Goal: Navigation & Orientation: Find specific page/section

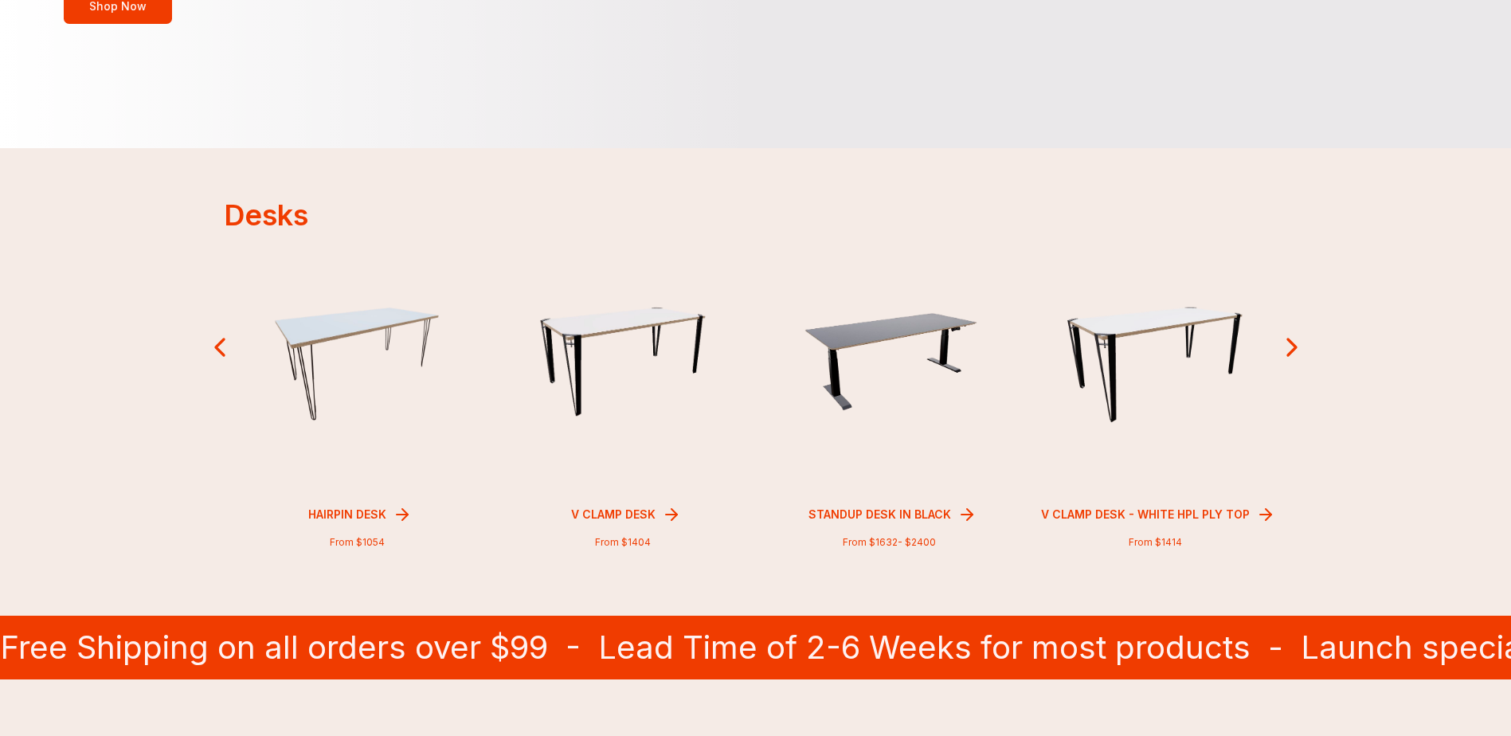
scroll to position [319, 0]
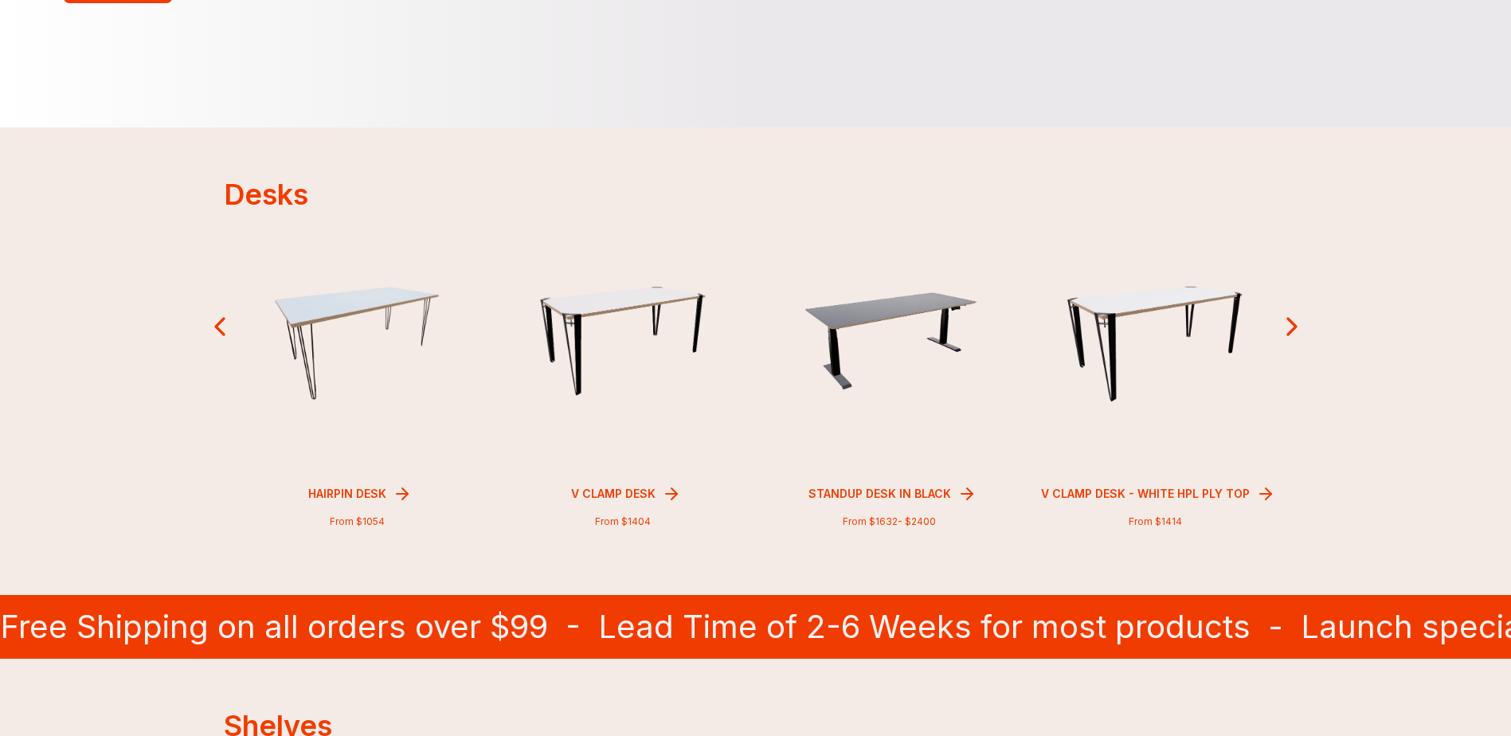
click at [1290, 319] on icon at bounding box center [1292, 327] width 8 height 16
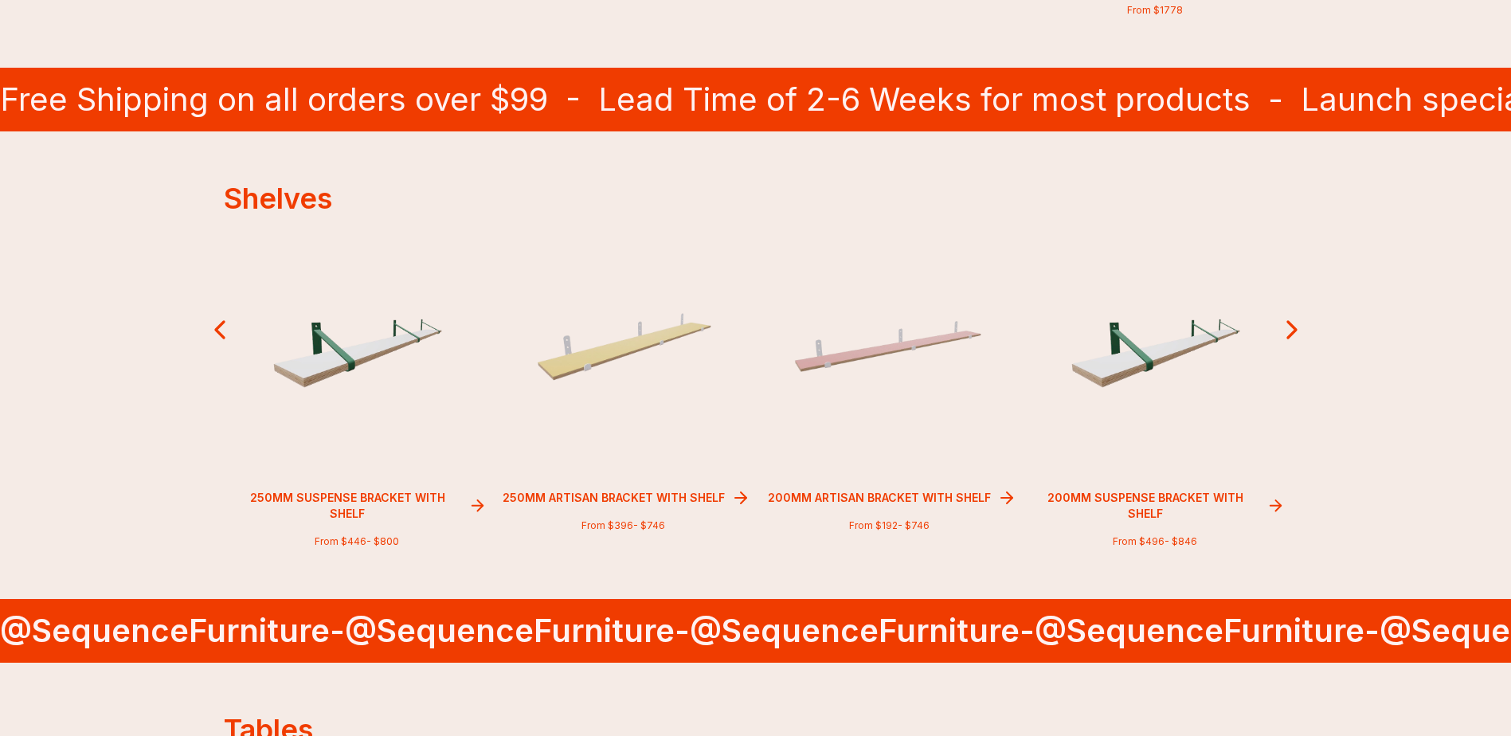
scroll to position [876, 0]
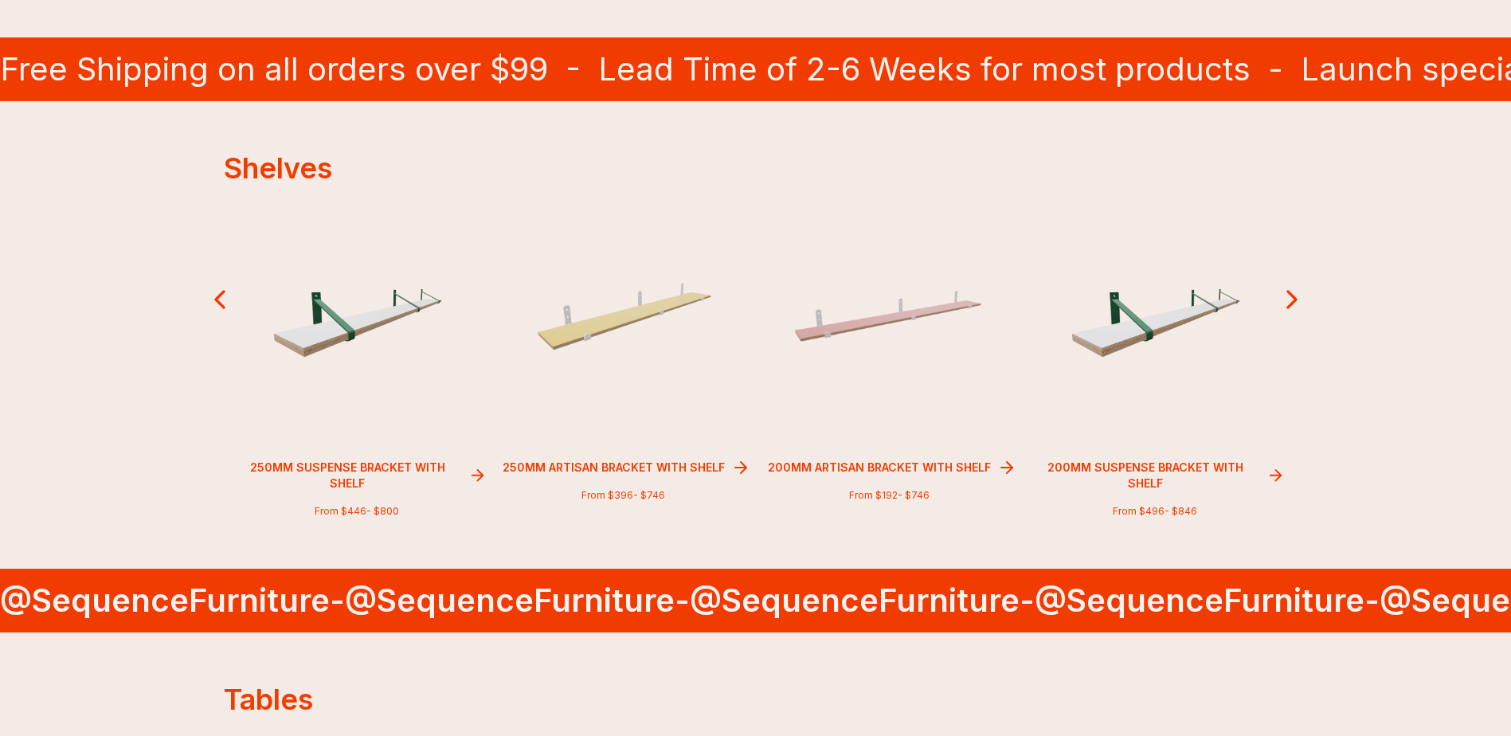
click at [1291, 300] on icon at bounding box center [1292, 300] width 32 height 32
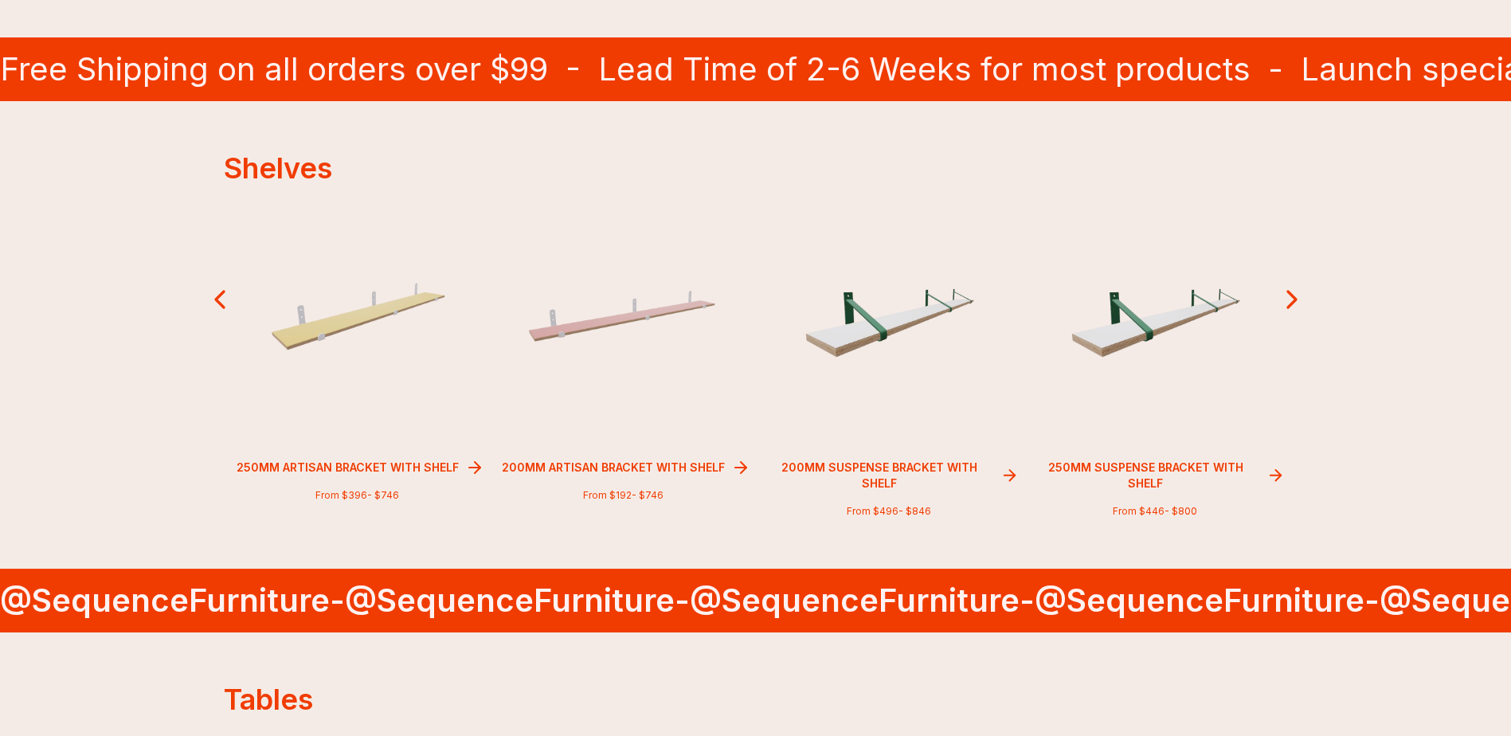
click at [1291, 300] on icon at bounding box center [1292, 300] width 32 height 32
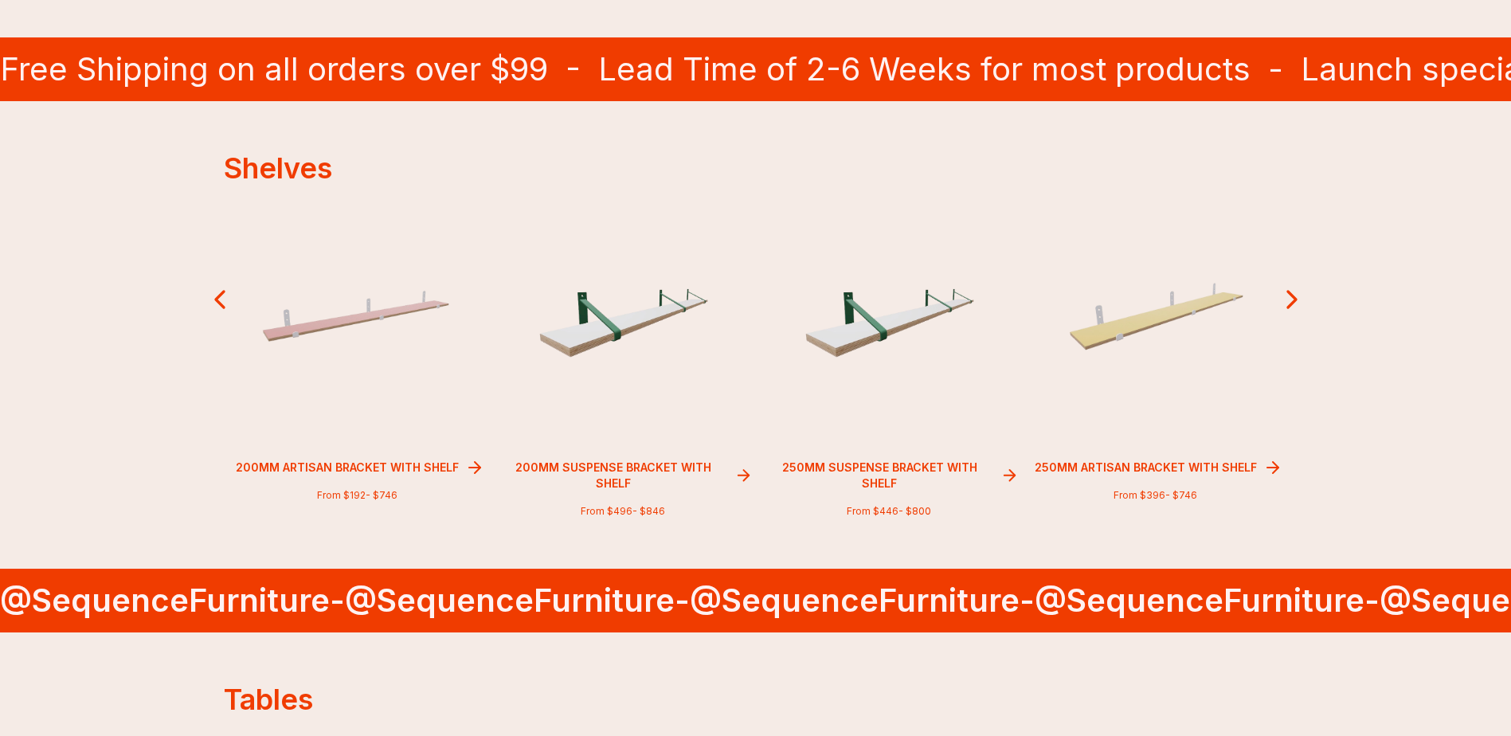
click at [1291, 300] on icon at bounding box center [1292, 300] width 32 height 32
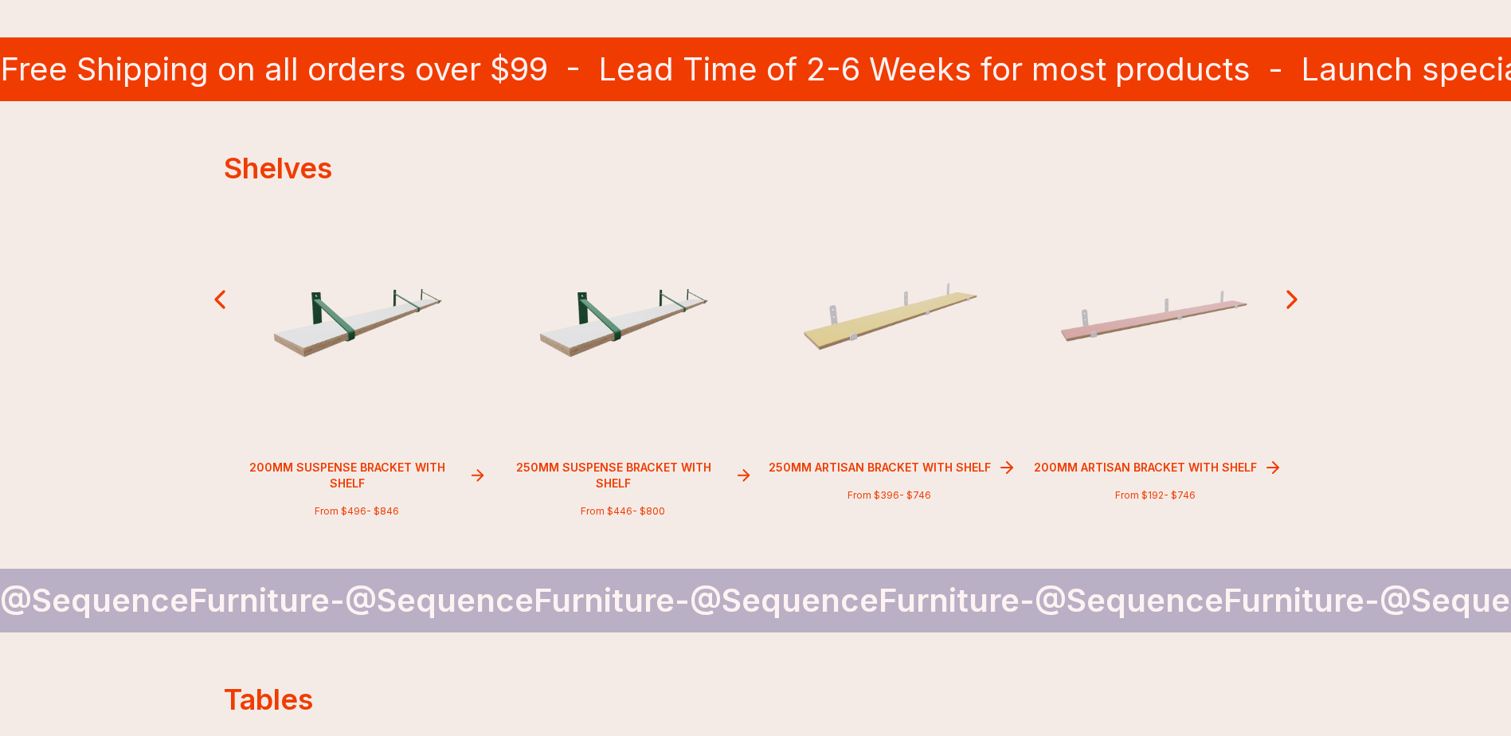
click at [1291, 300] on icon at bounding box center [1292, 300] width 32 height 32
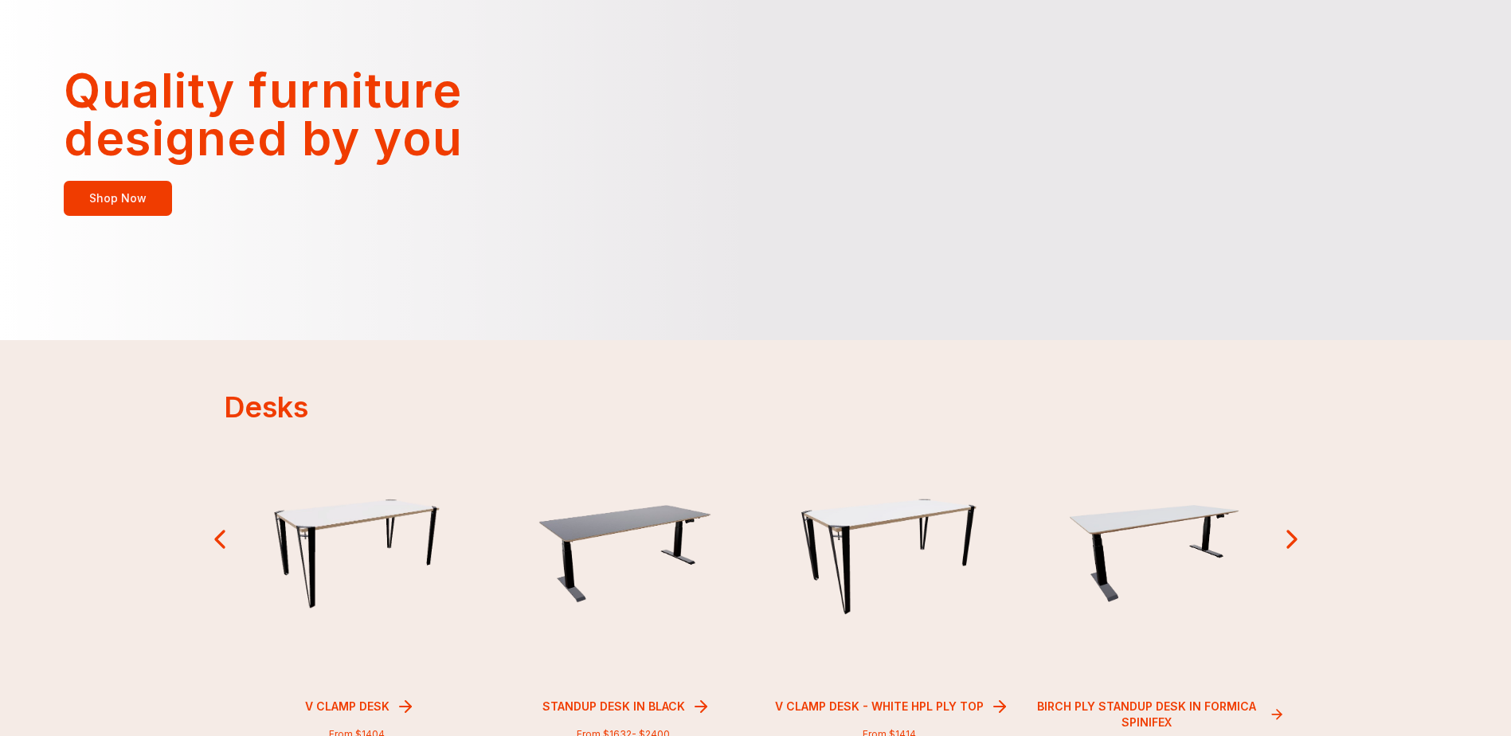
scroll to position [0, 0]
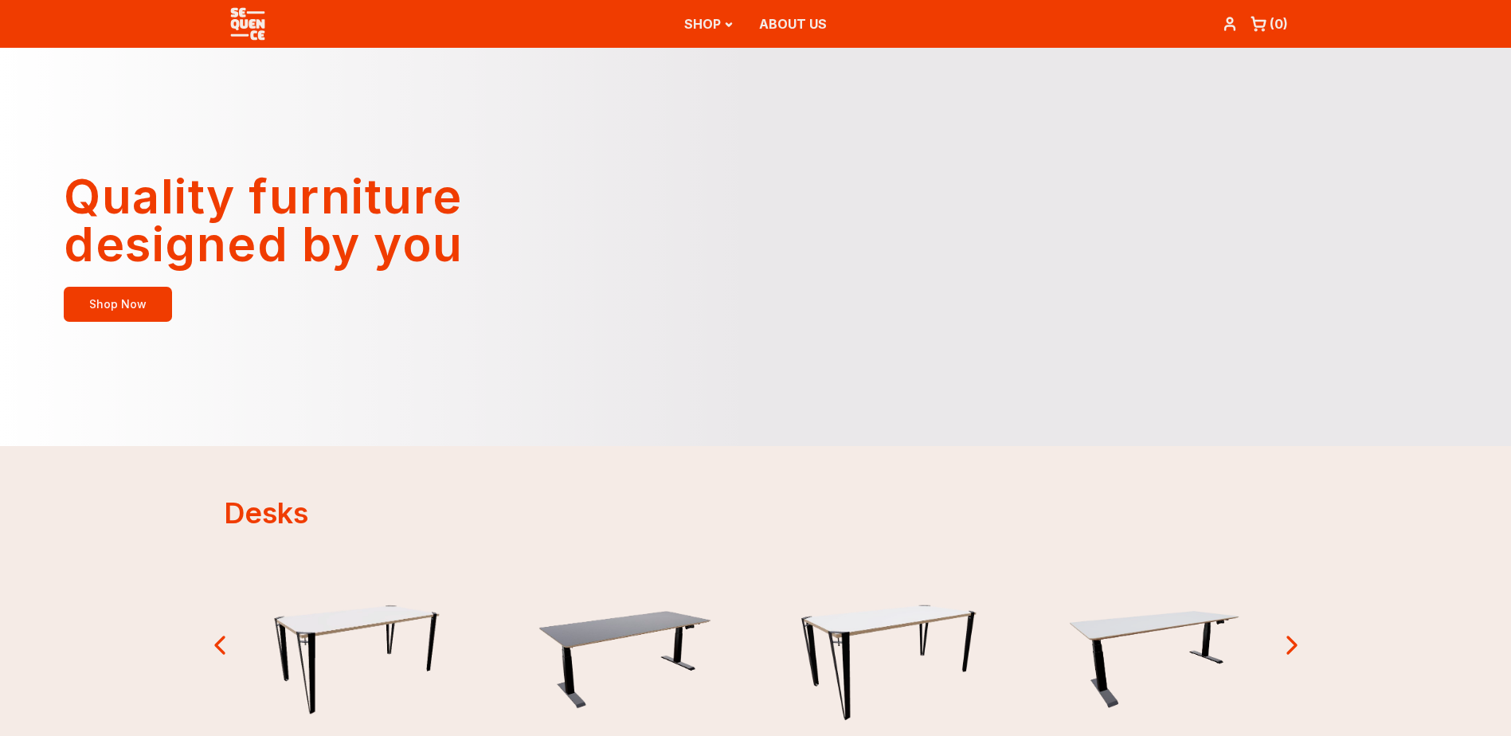
click at [690, 19] on button "SHOP" at bounding box center [708, 24] width 49 height 45
click at [304, 131] on div "Quality furniture designed by you Shop Now" at bounding box center [378, 247] width 756 height 398
click at [830, 27] on div "SHOP ABOUT US" at bounding box center [756, 24] width 532 height 48
click at [818, 23] on link "ABOUT US" at bounding box center [793, 24] width 68 height 16
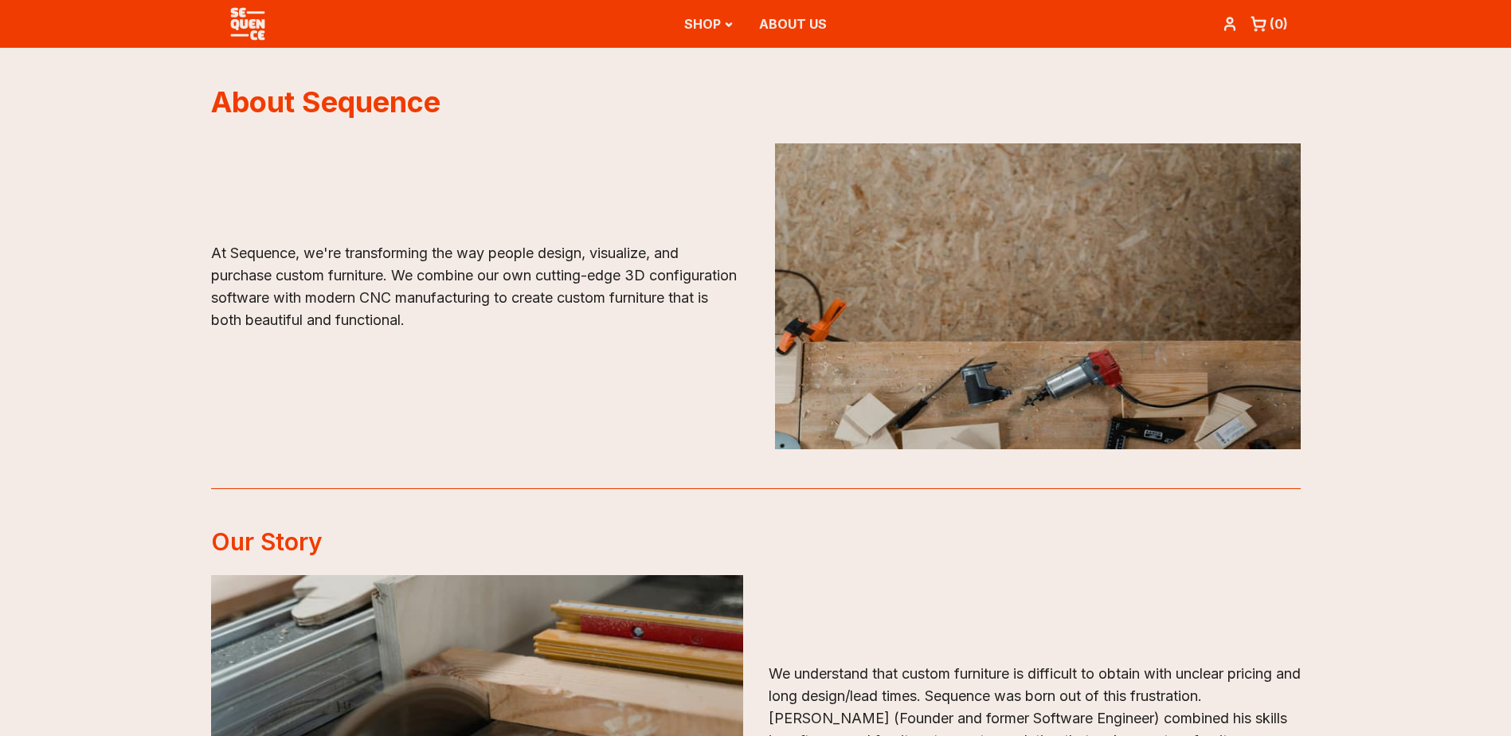
click at [248, 22] on img at bounding box center [248, 24] width 48 height 48
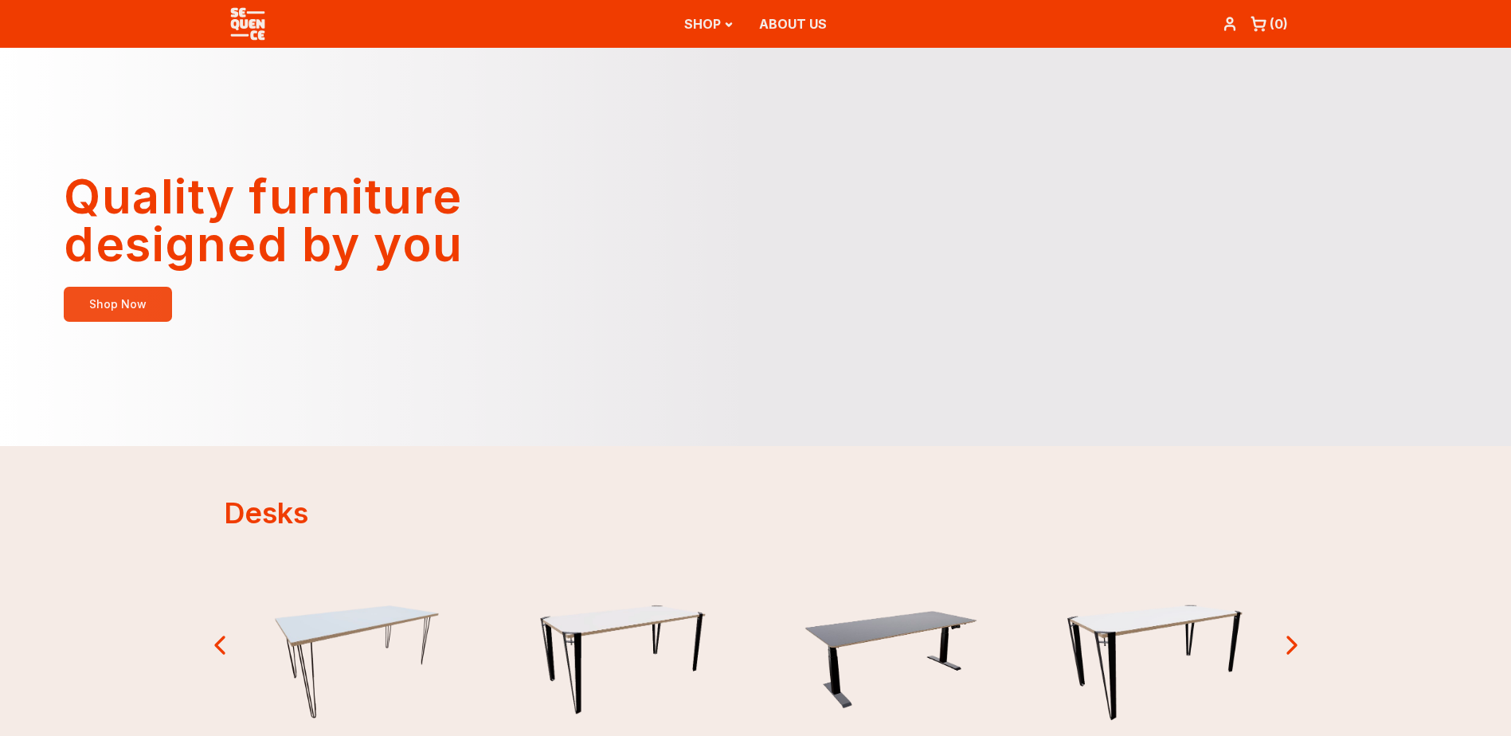
click at [140, 307] on link "Shop Now" at bounding box center [118, 304] width 108 height 35
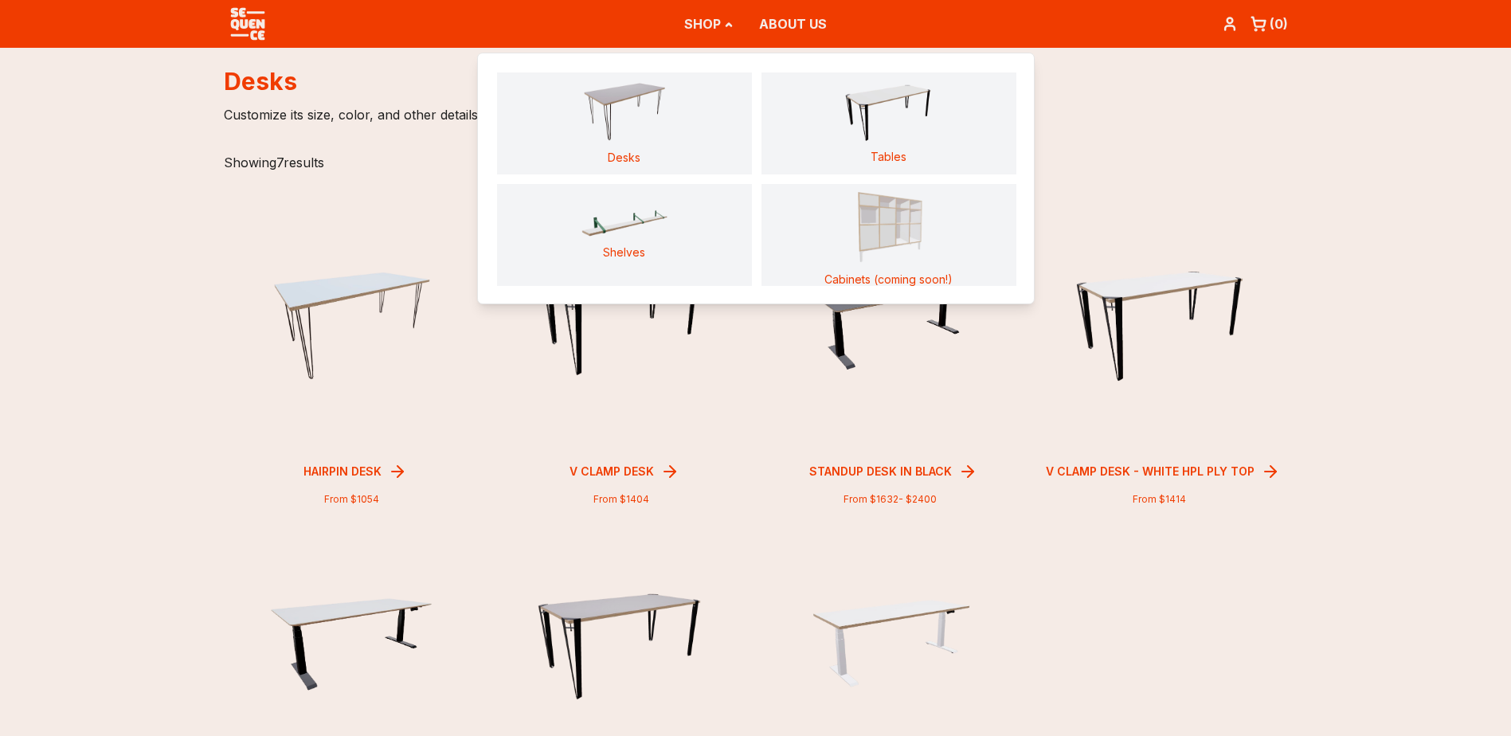
click at [765, 18] on link "ABOUT US" at bounding box center [793, 24] width 68 height 16
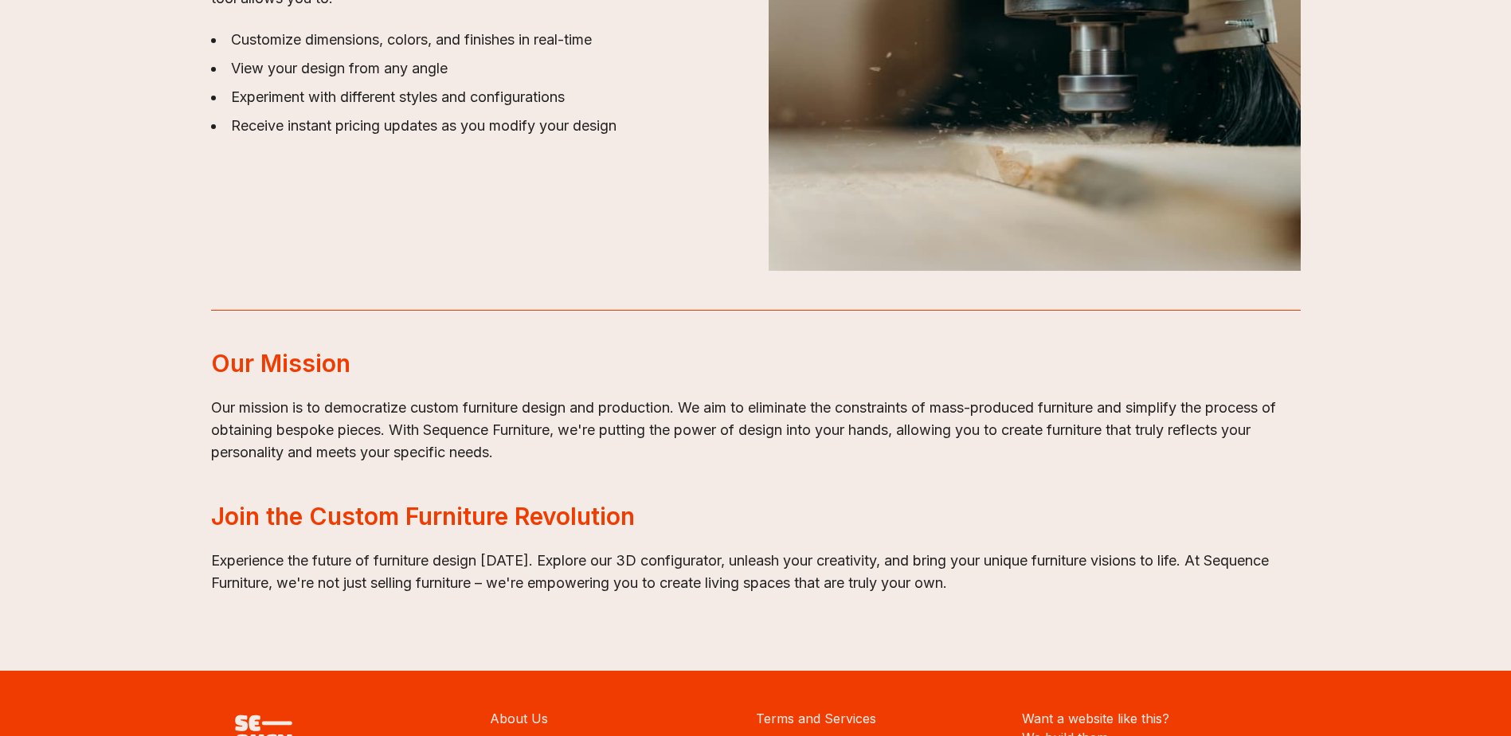
scroll to position [1912, 0]
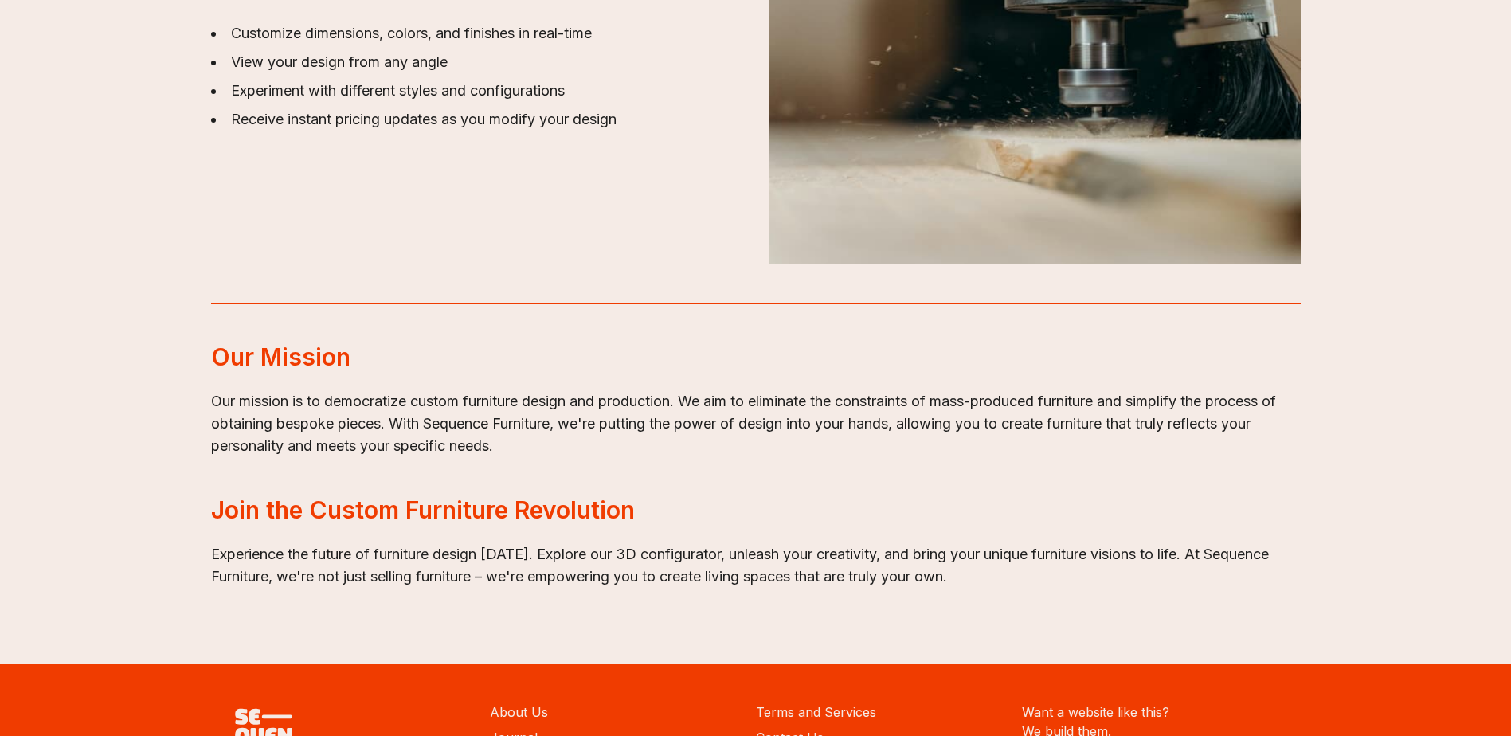
click at [311, 497] on h2 "Join the Custom Furniture Revolution" at bounding box center [756, 509] width 1090 height 29
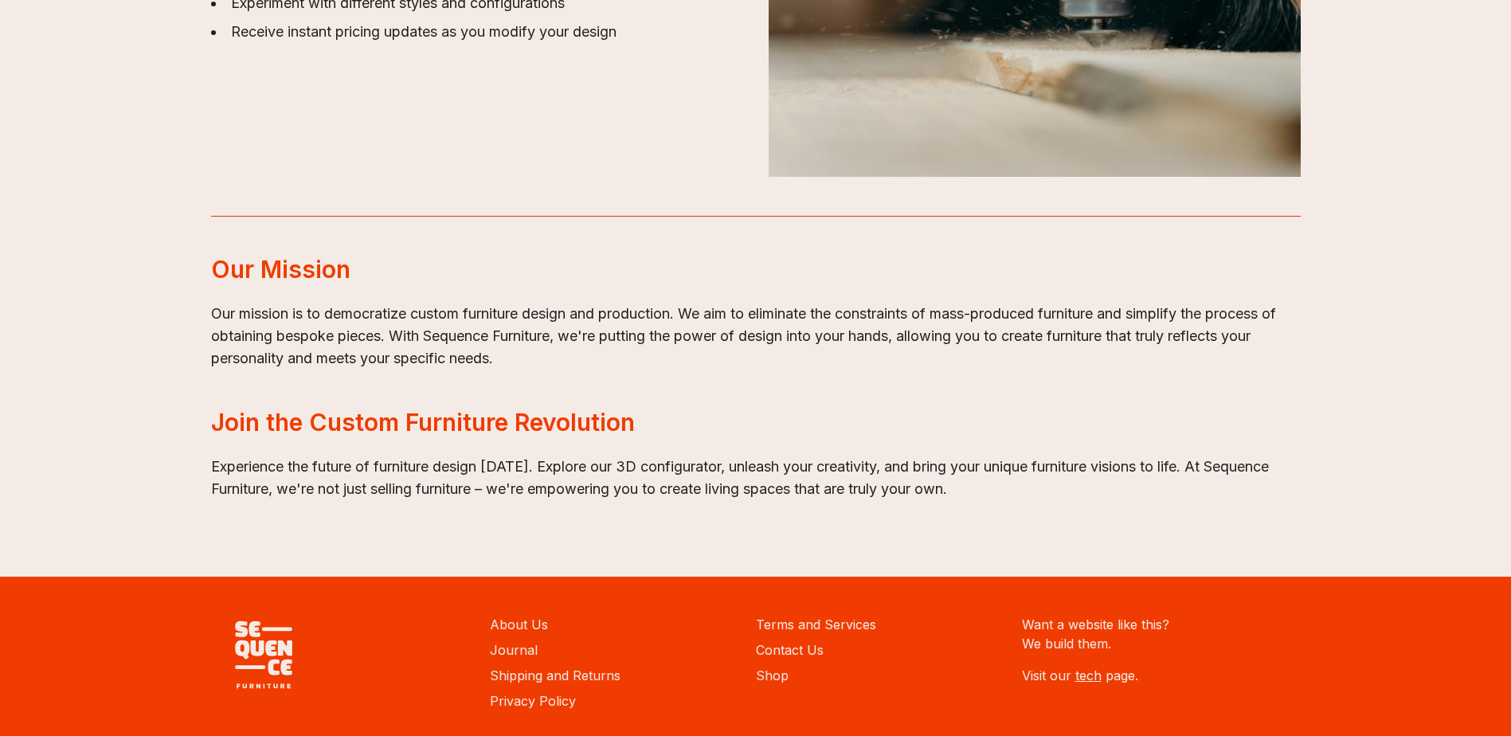
click at [1086, 674] on link "tech" at bounding box center [1088, 676] width 26 height 16
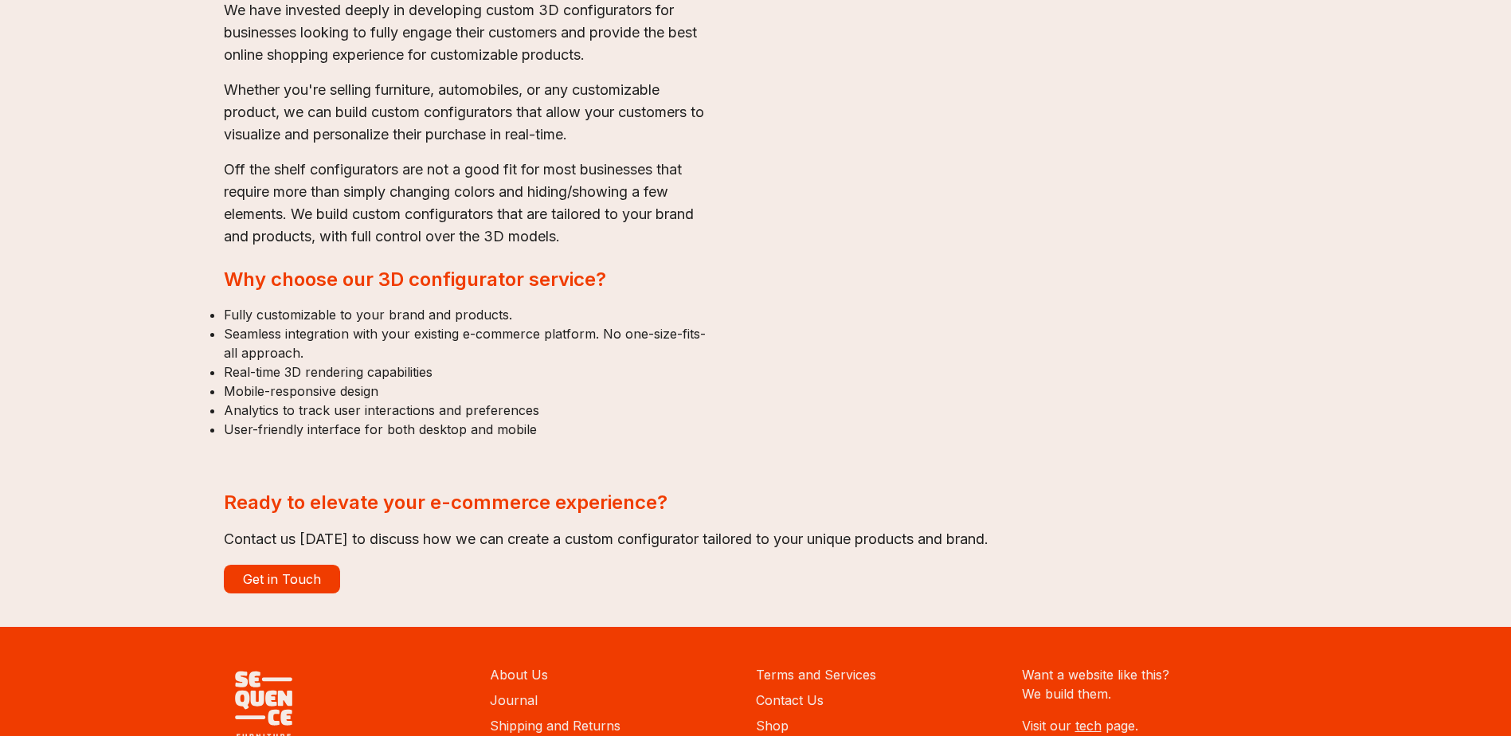
scroll to position [252, 0]
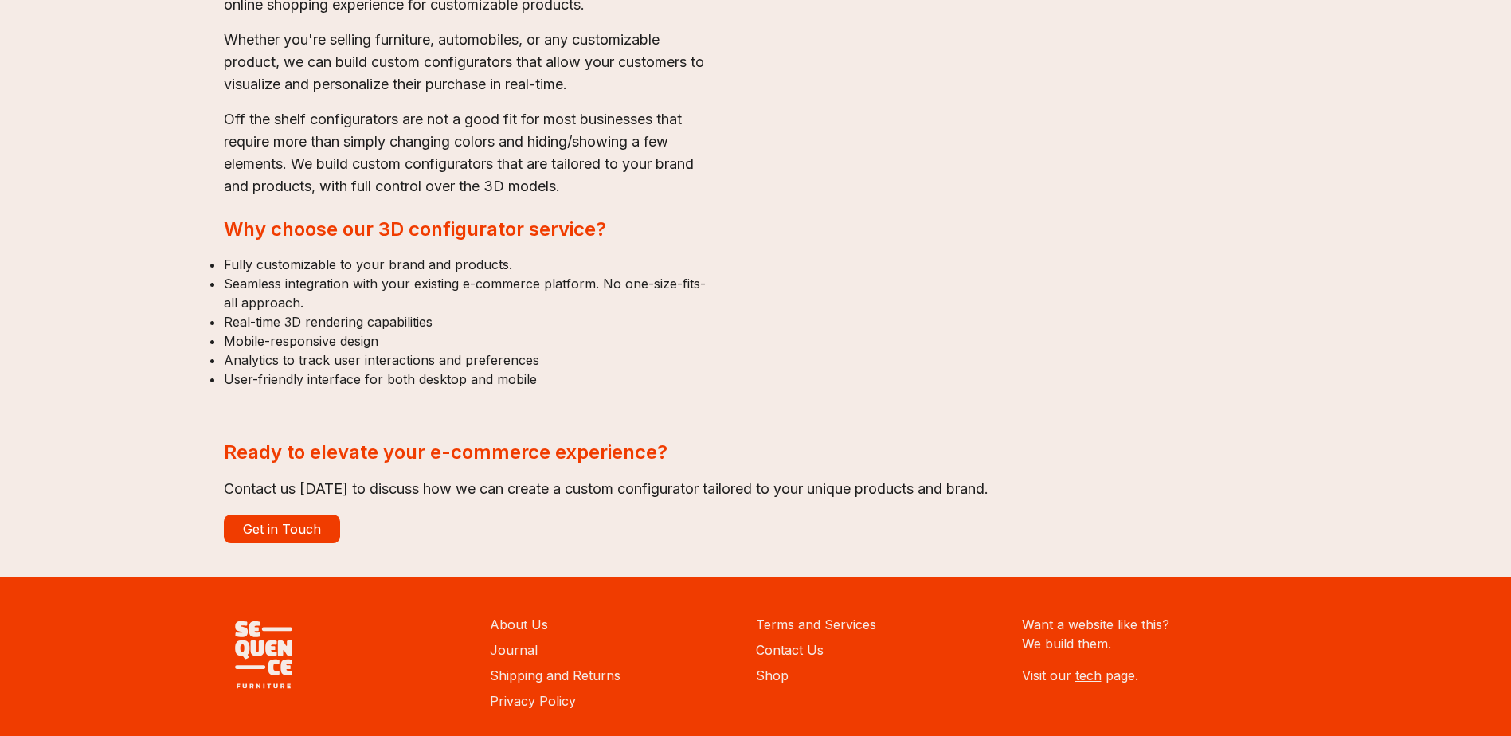
click at [297, 523] on link "Get in Touch" at bounding box center [282, 529] width 116 height 29
